Goal: Task Accomplishment & Management: Use online tool/utility

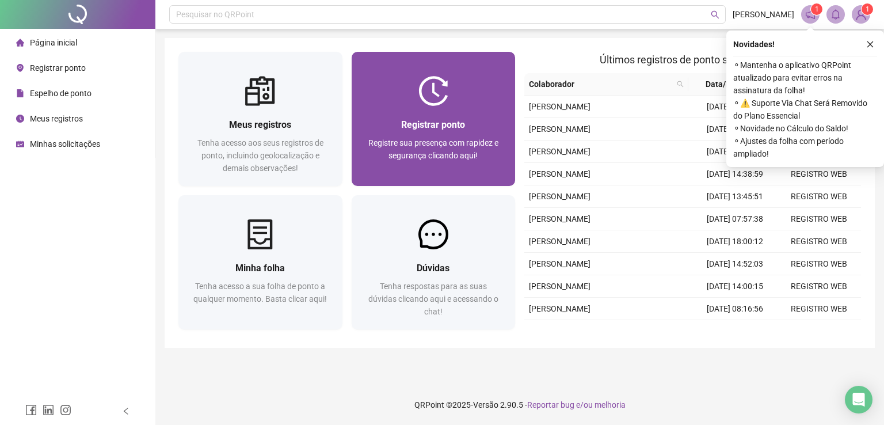
click at [417, 101] on div at bounding box center [434, 91] width 164 height 30
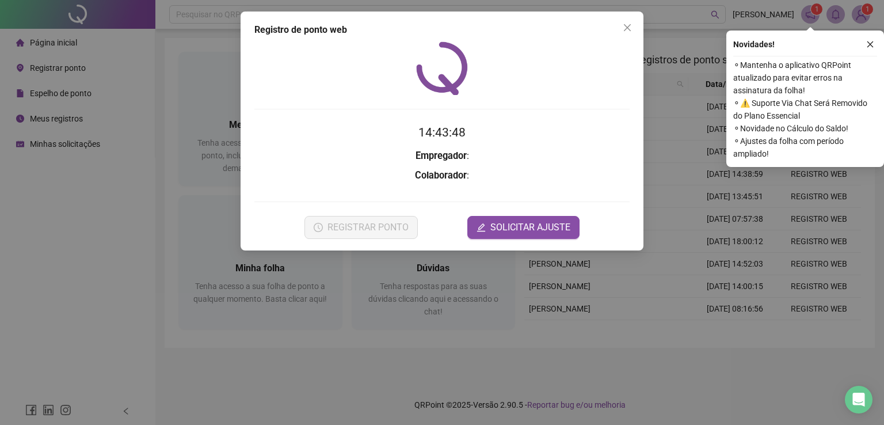
click at [866, 52] on div "Novidades ! ⚬ Mantenha o aplicativo QRPoint atualizado para evitar erros na ass…" at bounding box center [805, 99] width 158 height 136
click at [868, 50] on button "button" at bounding box center [870, 44] width 14 height 14
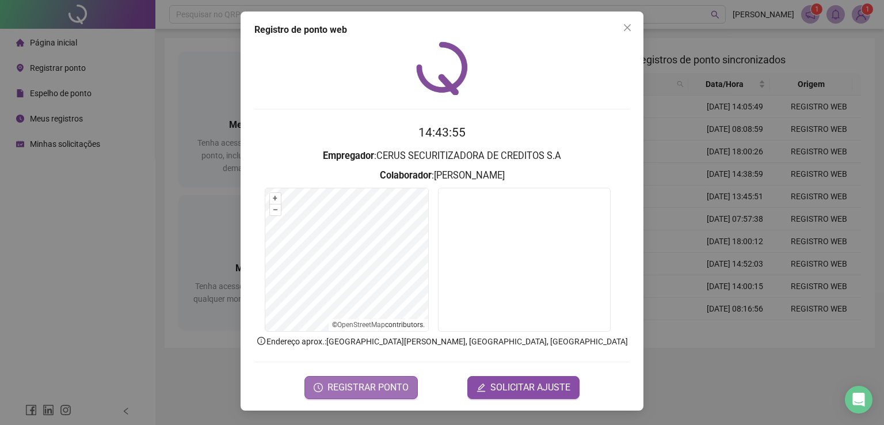
click at [379, 386] on span "REGISTRAR PONTO" at bounding box center [367, 387] width 81 height 14
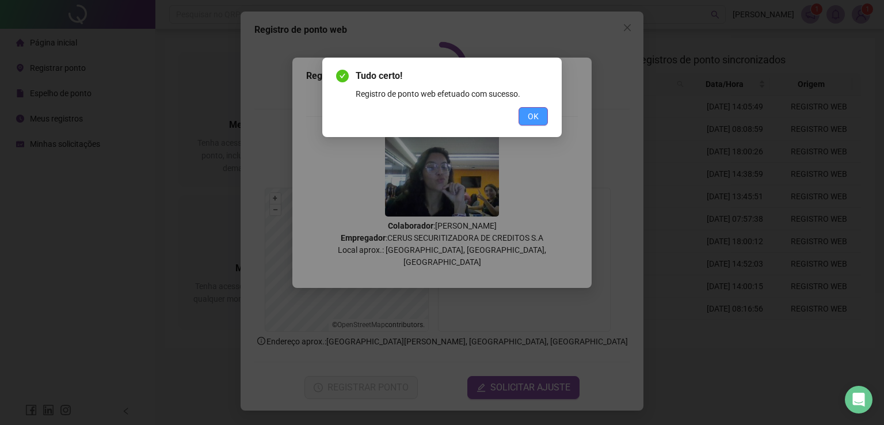
click at [537, 118] on span "OK" at bounding box center [533, 116] width 11 height 13
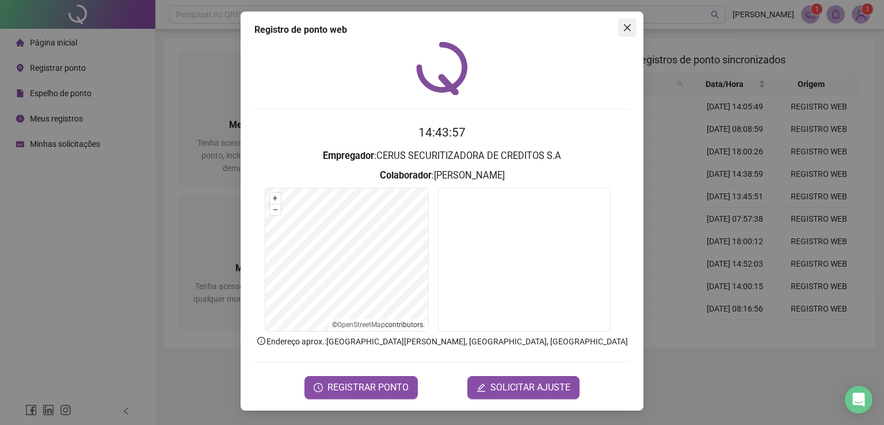
click at [623, 33] on button "Close" at bounding box center [627, 27] width 18 height 18
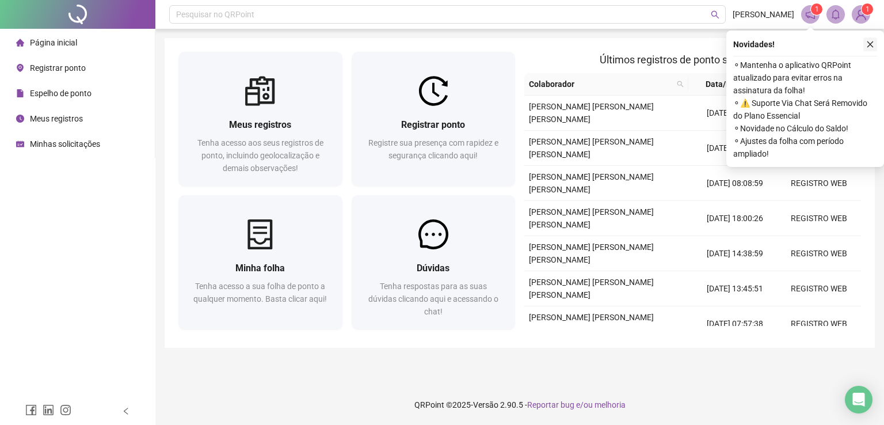
click at [869, 48] on icon "close" at bounding box center [870, 44] width 8 height 8
